Goal: Book appointment/travel/reservation

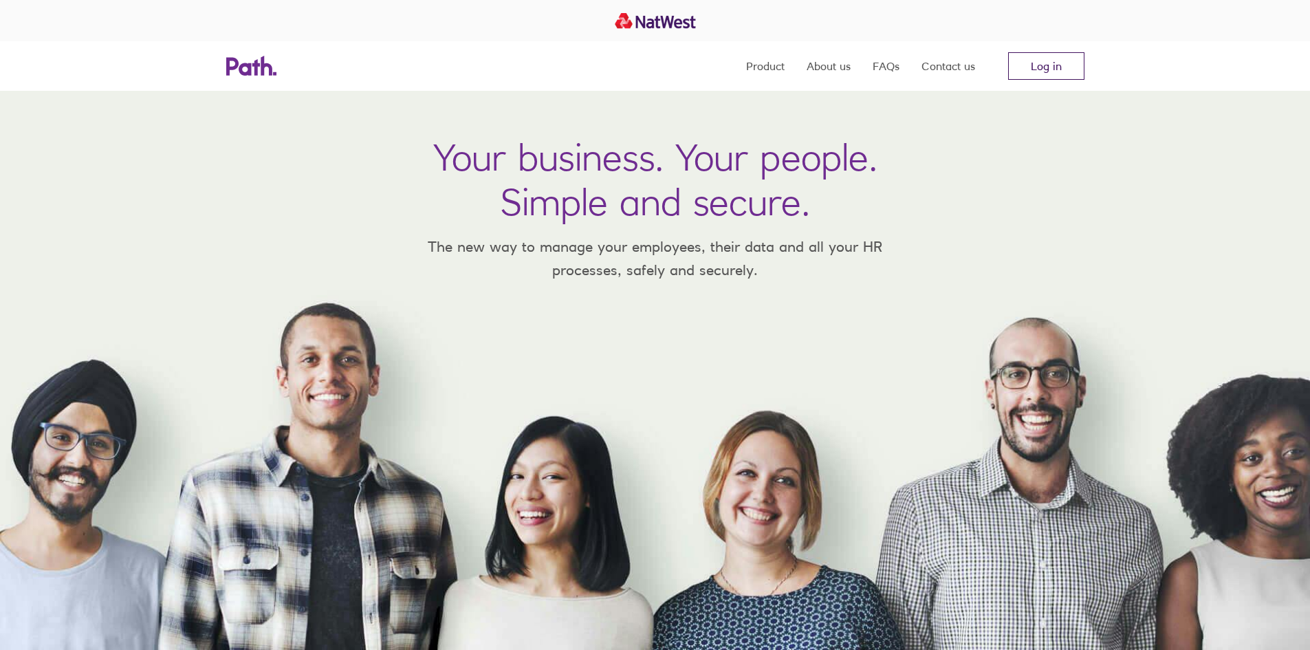
click at [1044, 60] on link "Log in" at bounding box center [1046, 66] width 76 height 28
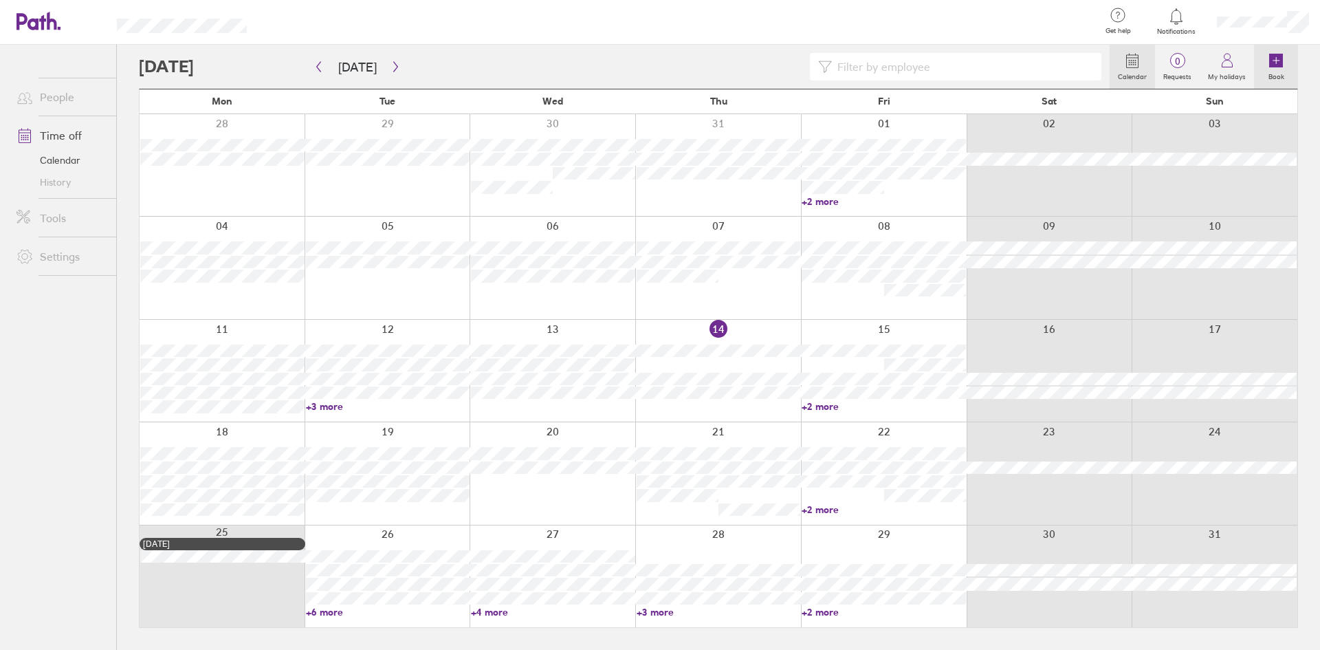
click at [1272, 58] on icon at bounding box center [1276, 61] width 14 height 14
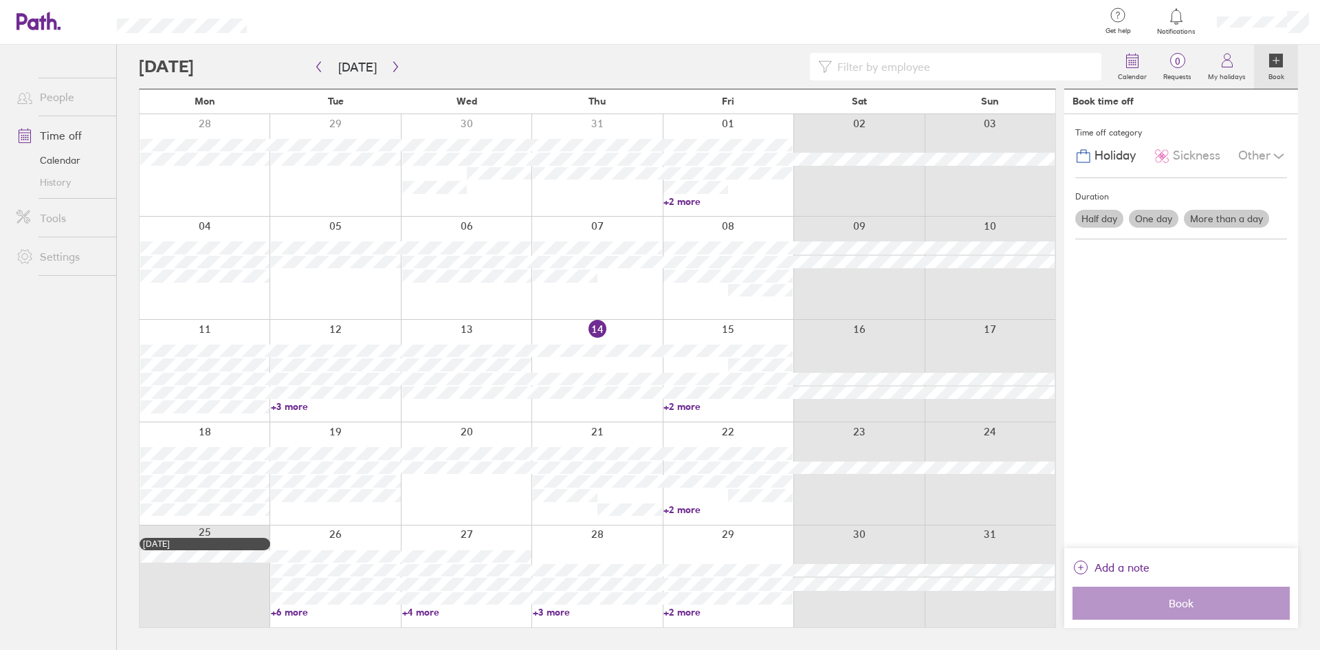
click at [1095, 218] on label "Half day" at bounding box center [1099, 219] width 48 height 18
click at [0, 0] on input "Half day" at bounding box center [0, 0] width 0 height 0
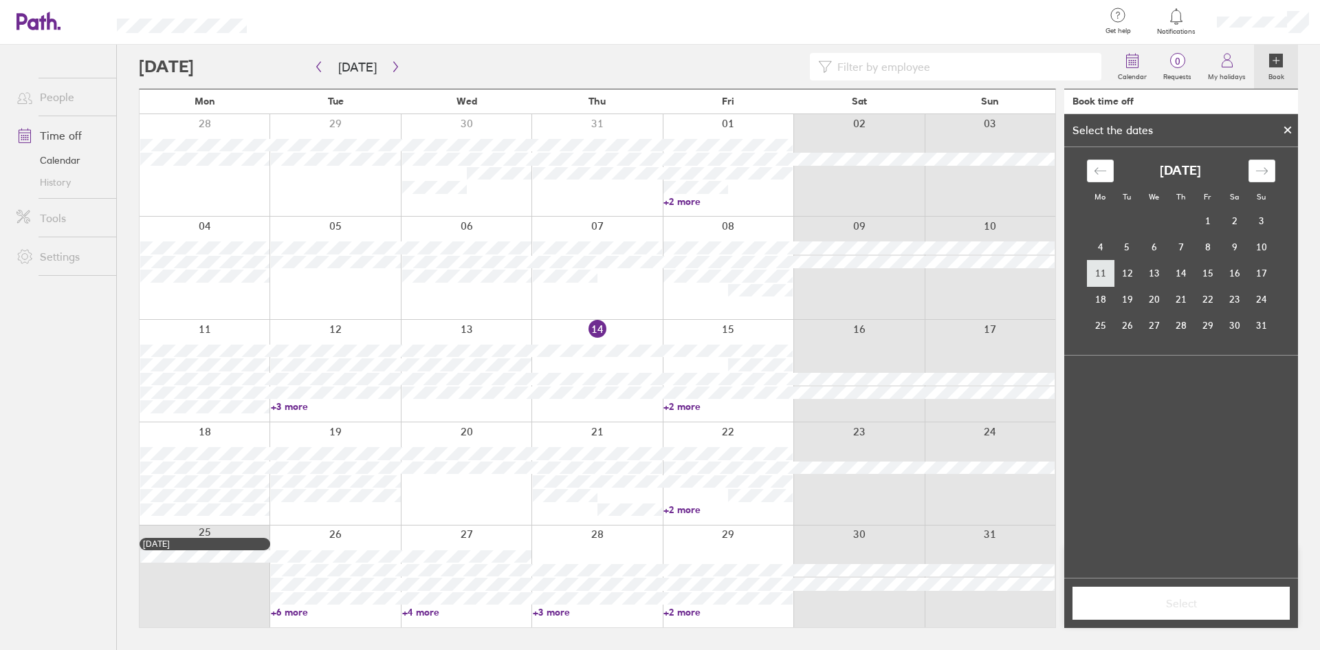
click at [1101, 276] on td "11" at bounding box center [1100, 273] width 27 height 26
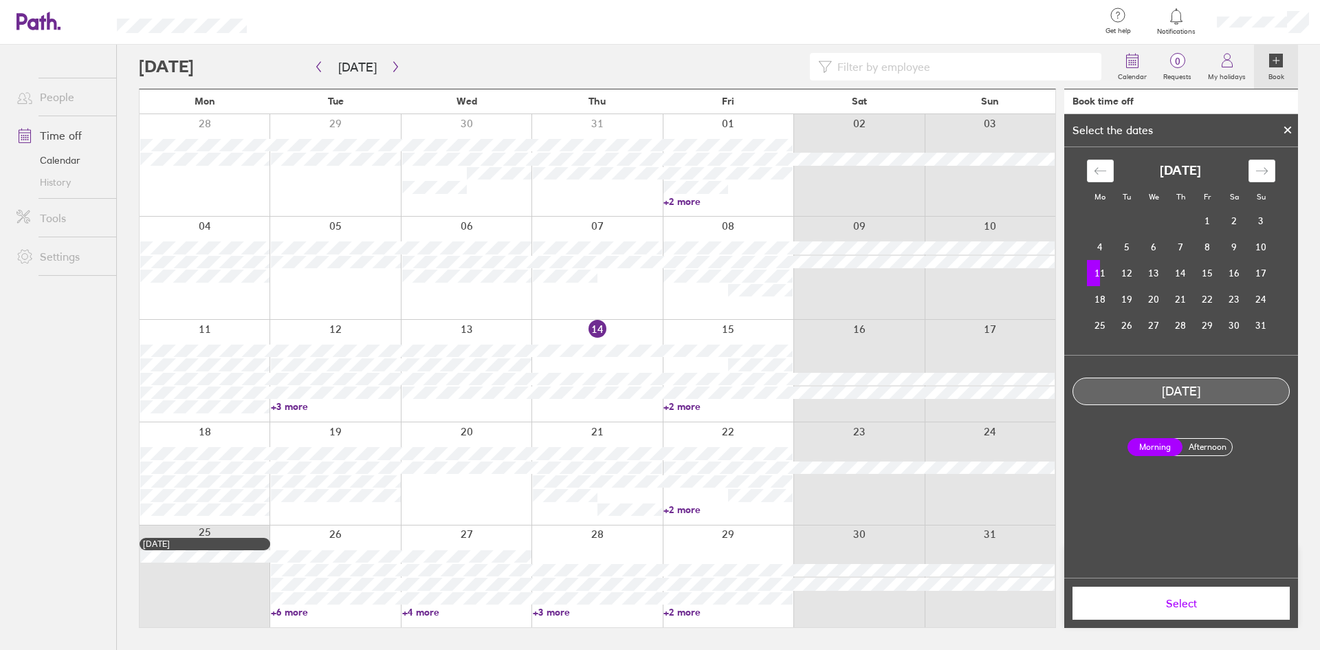
click at [1198, 446] on label "Afternoon" at bounding box center [1207, 447] width 55 height 17
click at [0, 0] on input "Afternoon" at bounding box center [0, 0] width 0 height 0
click at [1189, 602] on span "Select" at bounding box center [1181, 603] width 198 height 12
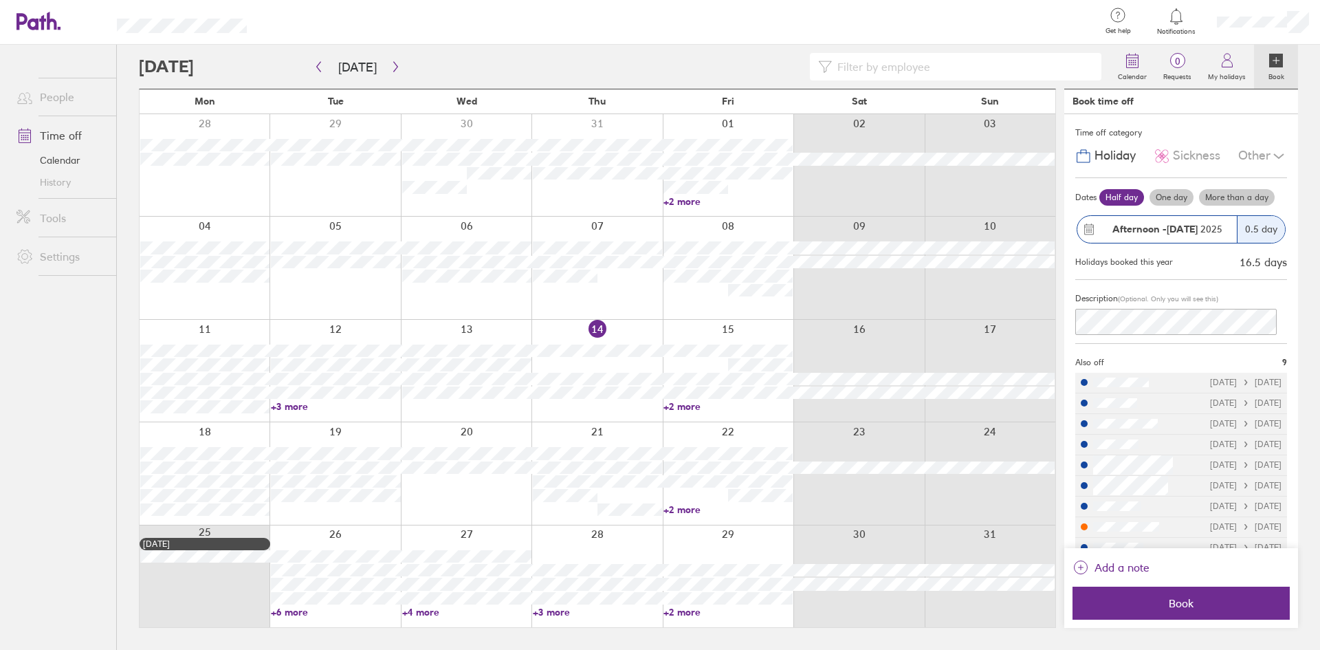
click at [287, 402] on link "+3 more" at bounding box center [335, 406] width 129 height 12
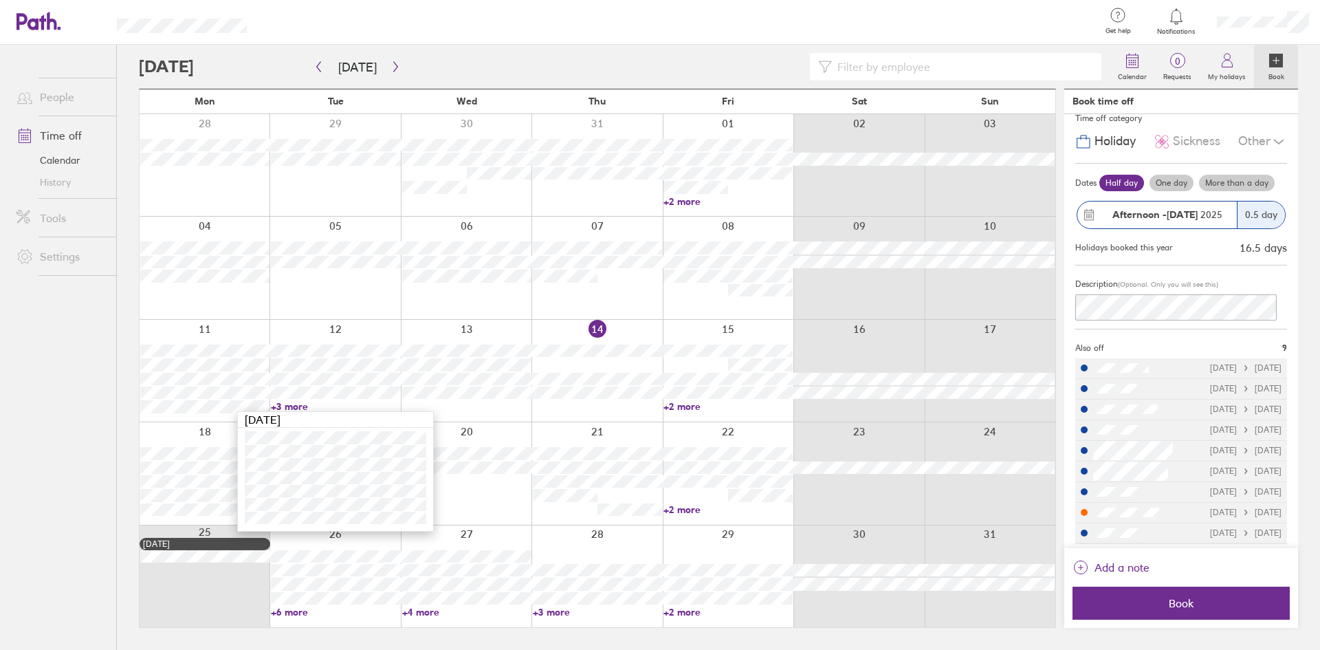
scroll to position [19, 0]
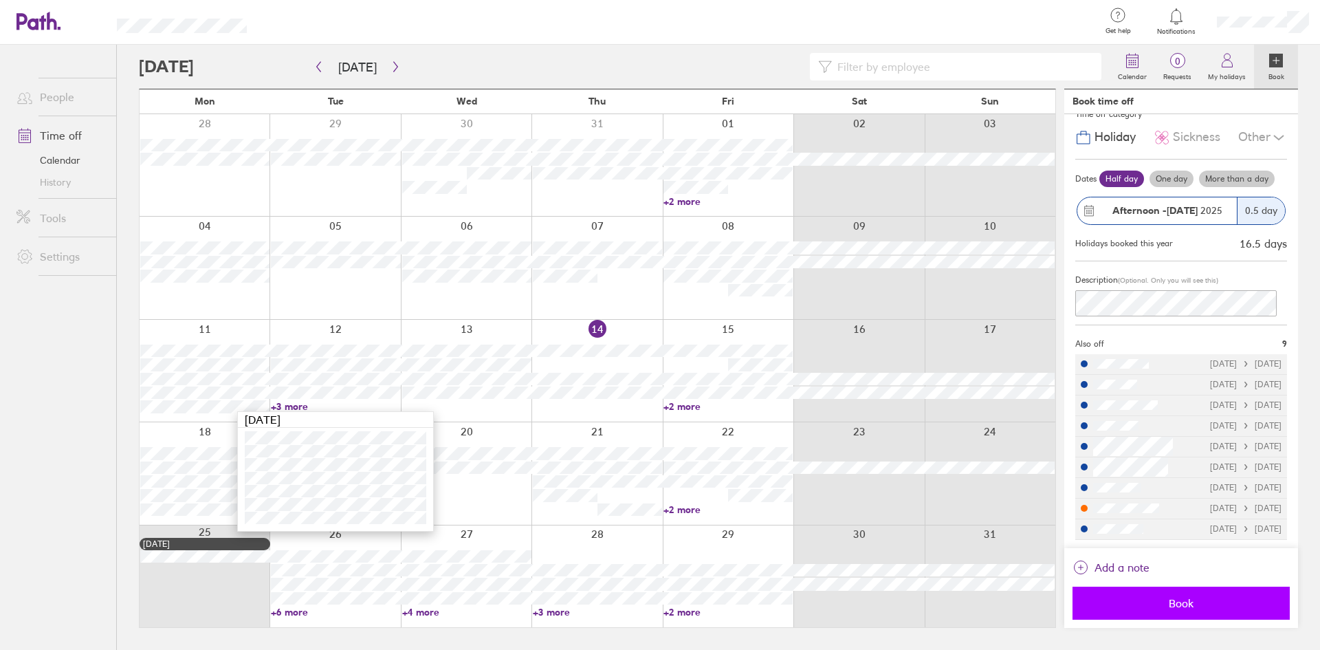
click at [1181, 605] on span "Book" at bounding box center [1181, 603] width 198 height 12
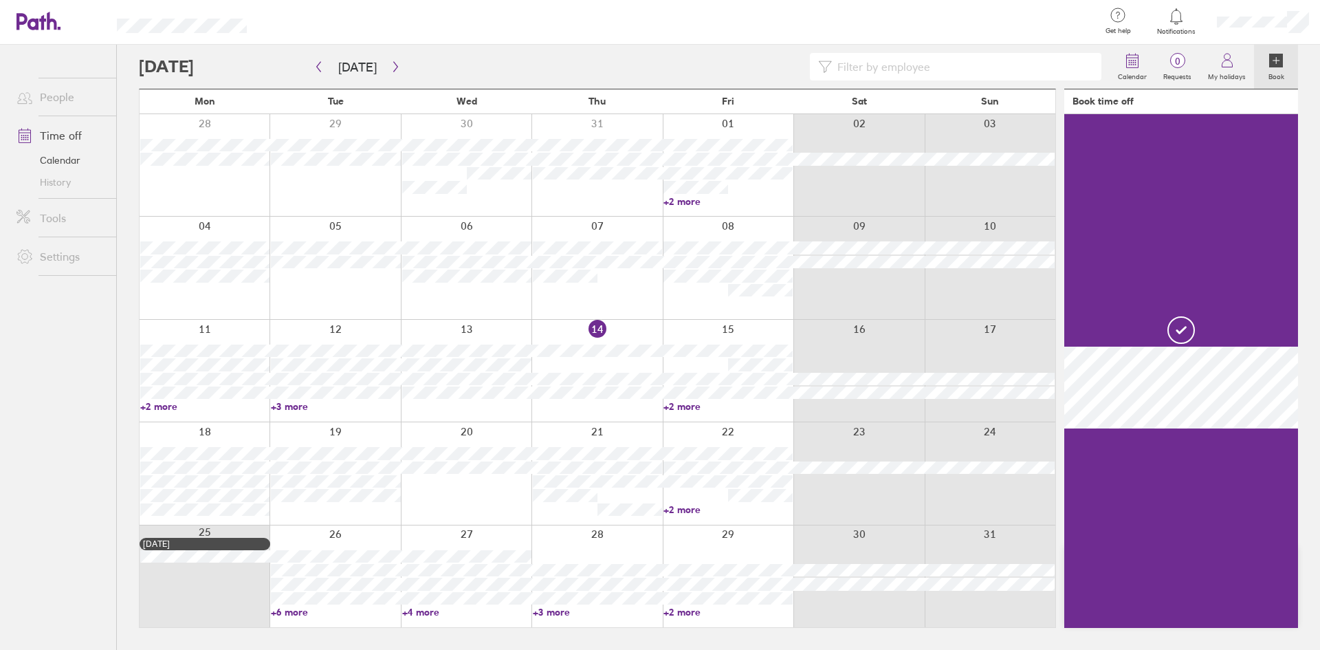
scroll to position [0, 0]
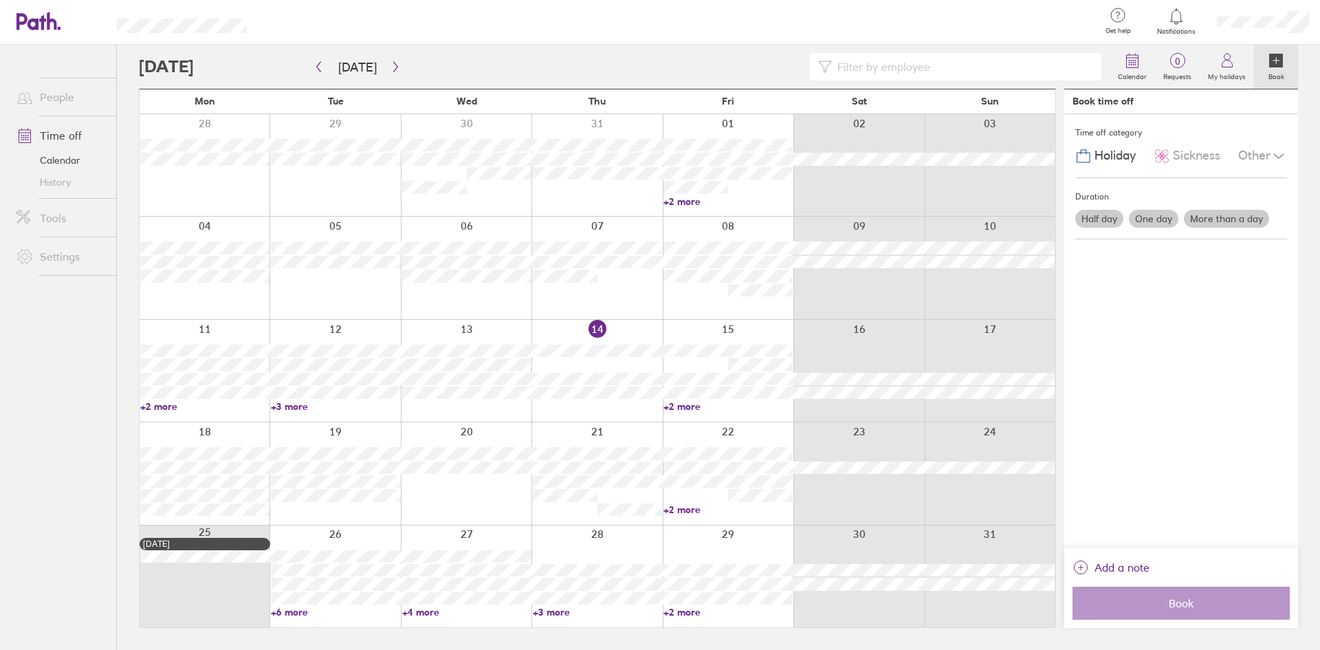
click at [144, 404] on link "+2 more" at bounding box center [204, 406] width 129 height 12
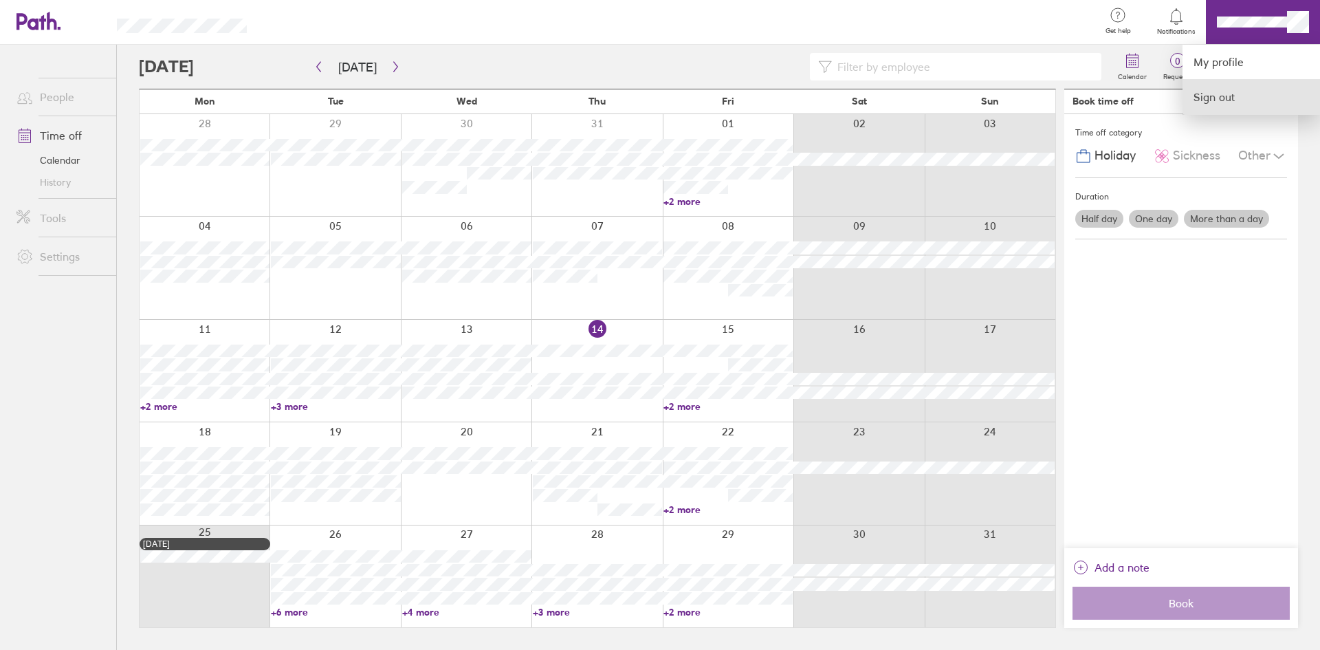
click at [1234, 99] on link "Sign out" at bounding box center [1252, 97] width 138 height 34
